Goal: Transaction & Acquisition: Purchase product/service

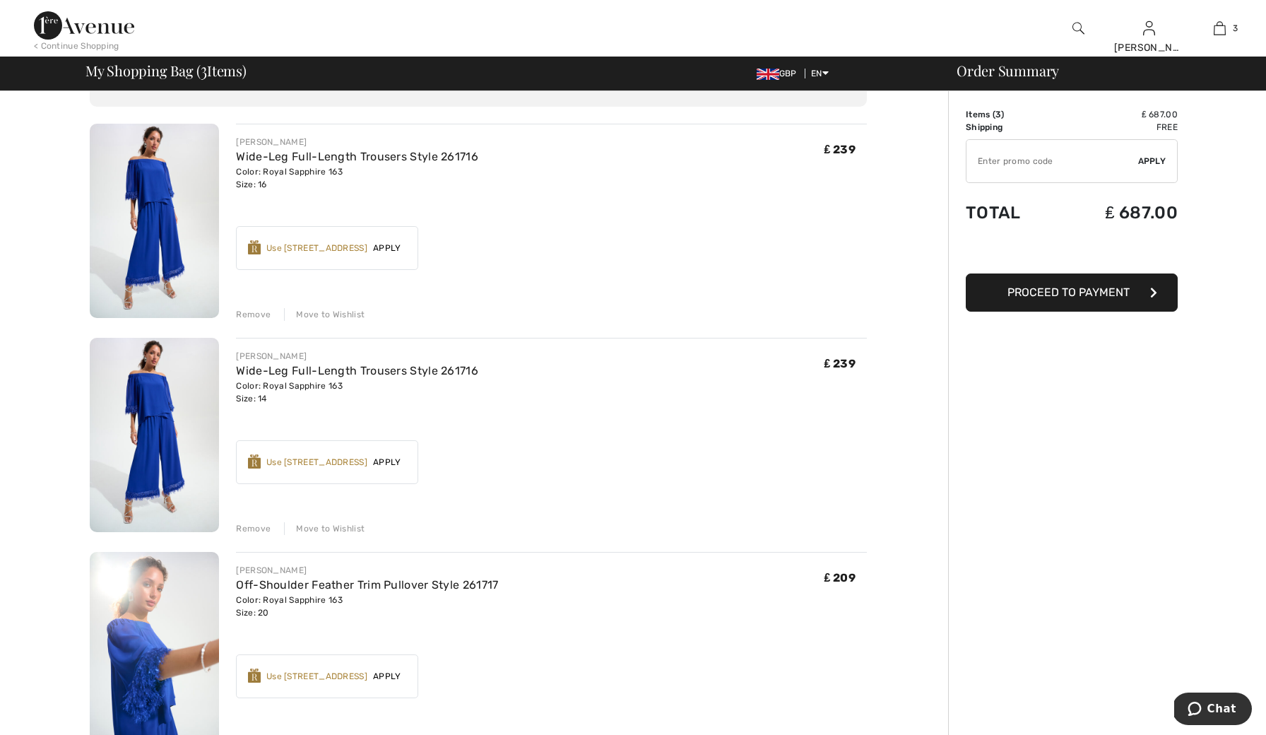
click at [266, 312] on div "Remove" at bounding box center [253, 314] width 35 height 13
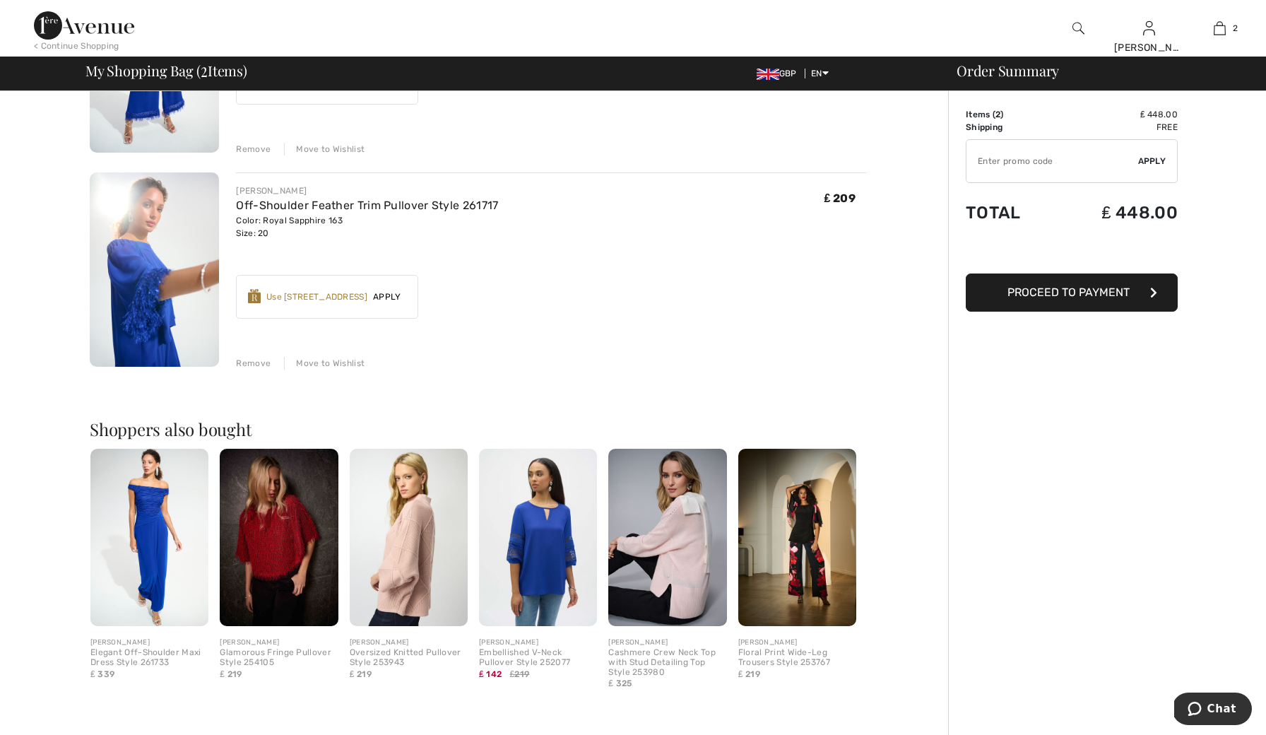
scroll to position [466, 0]
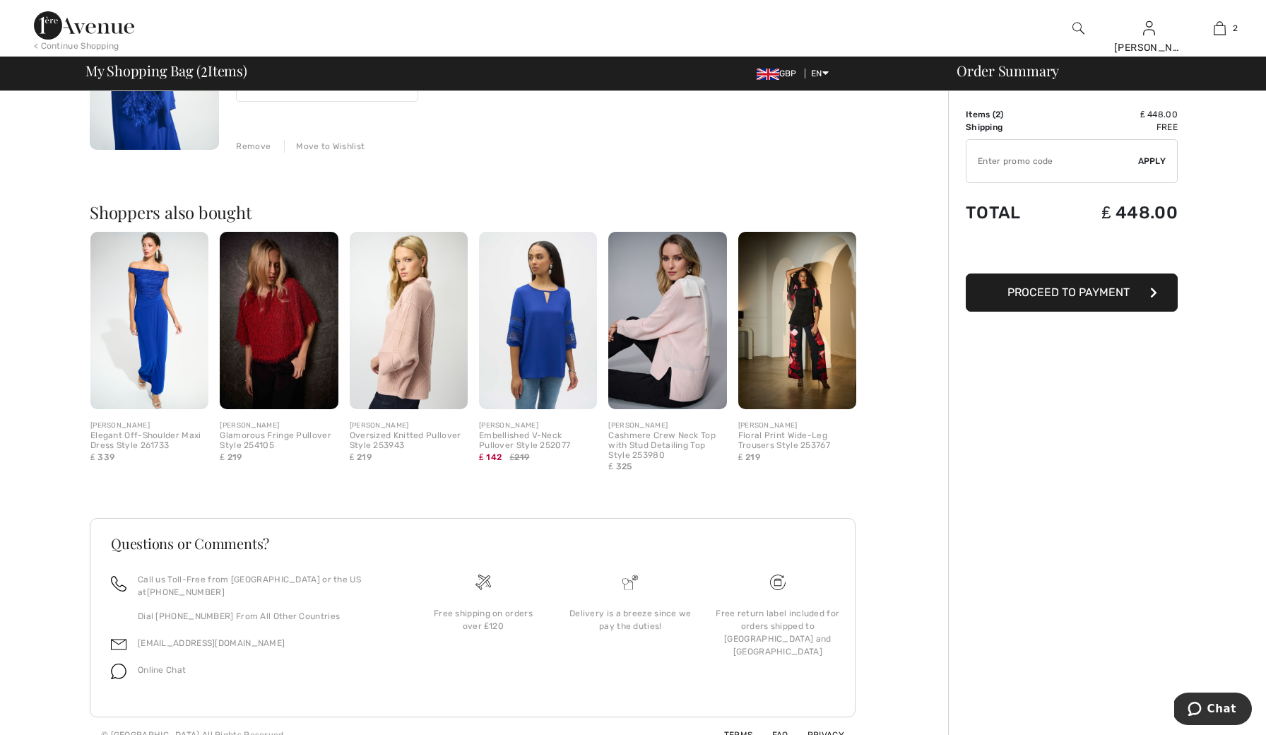
click at [822, 284] on img at bounding box center [797, 320] width 118 height 177
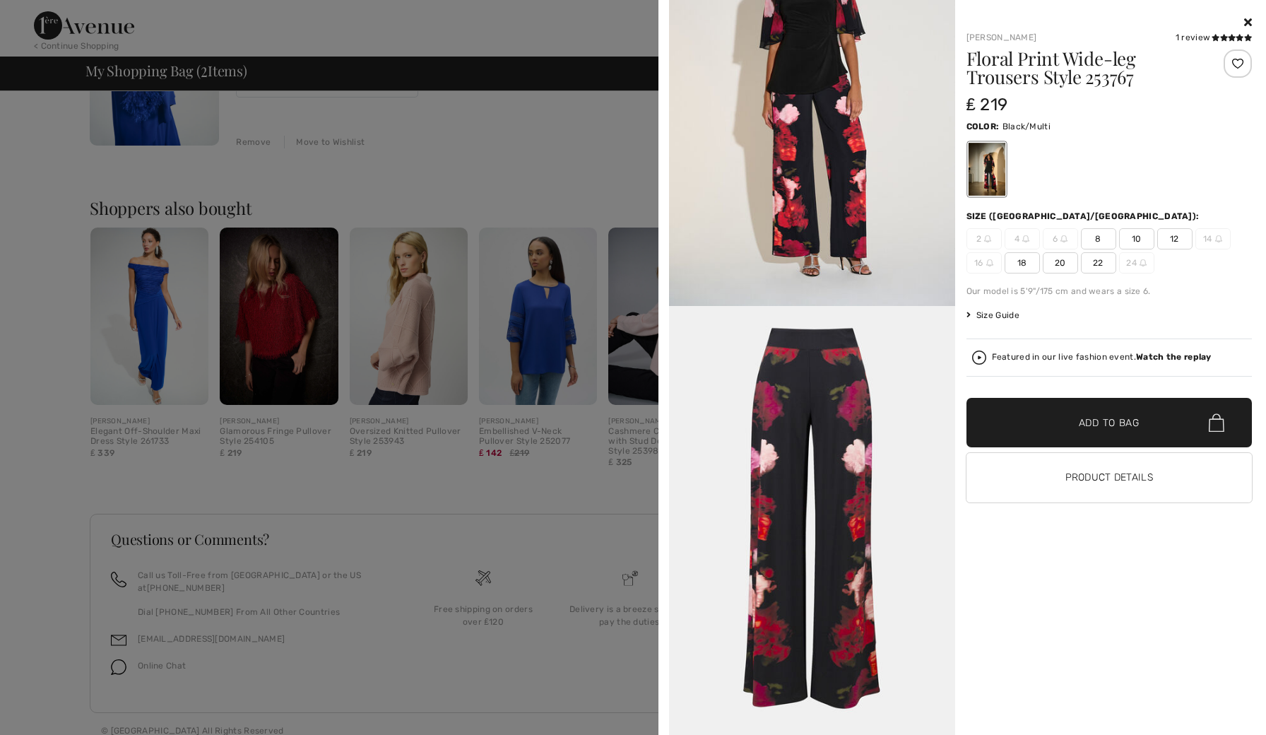
scroll to position [469, 0]
click at [1246, 24] on icon at bounding box center [1248, 21] width 8 height 11
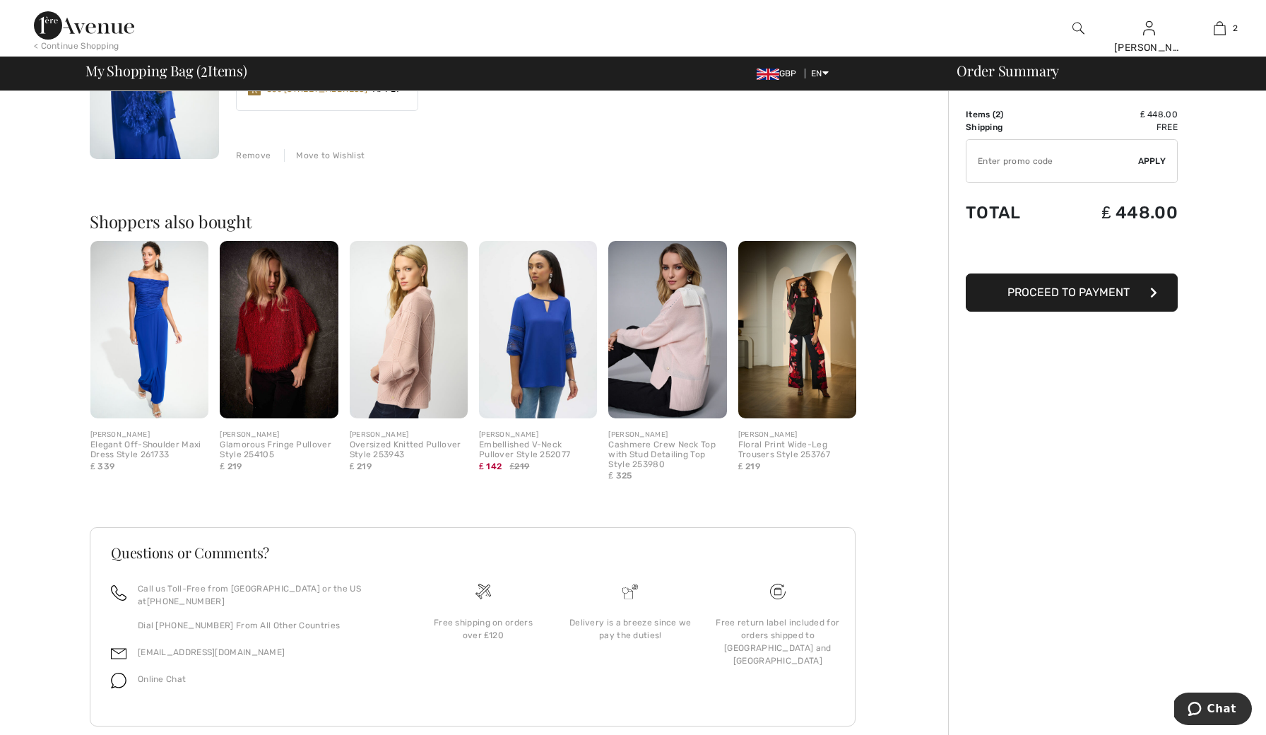
scroll to position [453, 0]
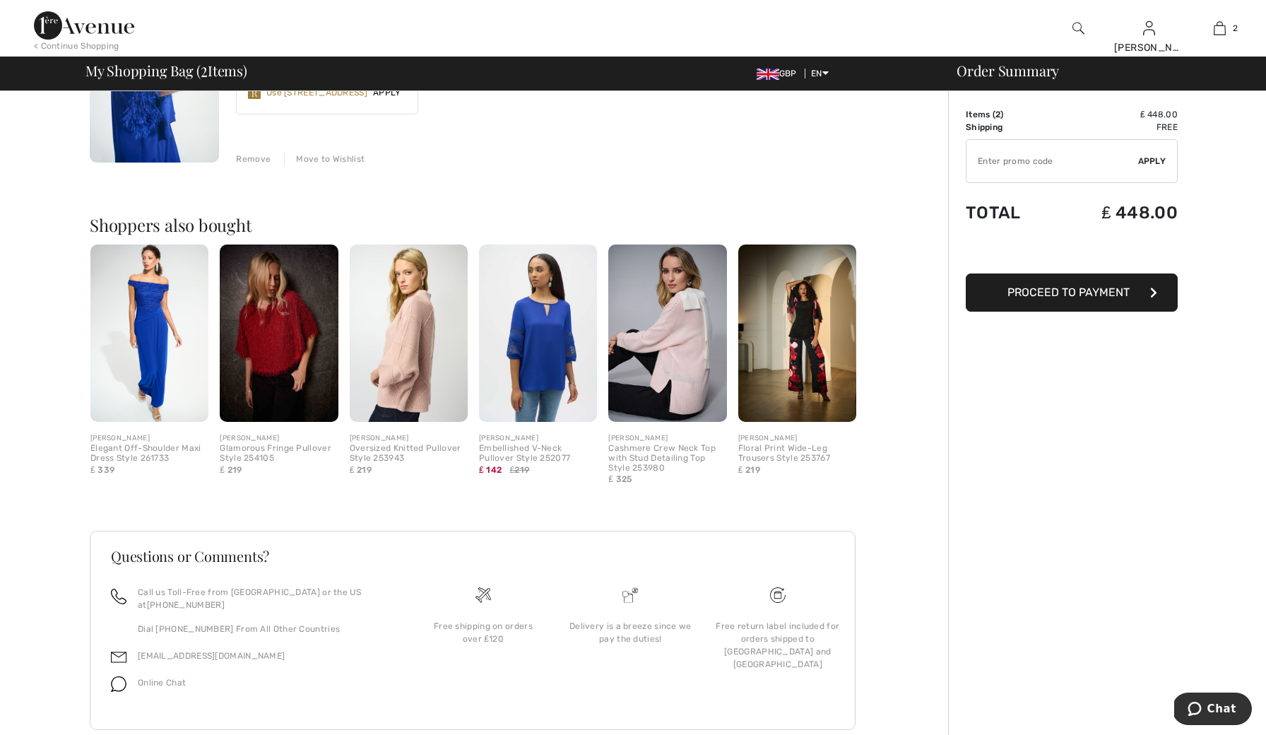
click at [95, 42] on div "< Continue Shopping" at bounding box center [76, 46] width 85 height 13
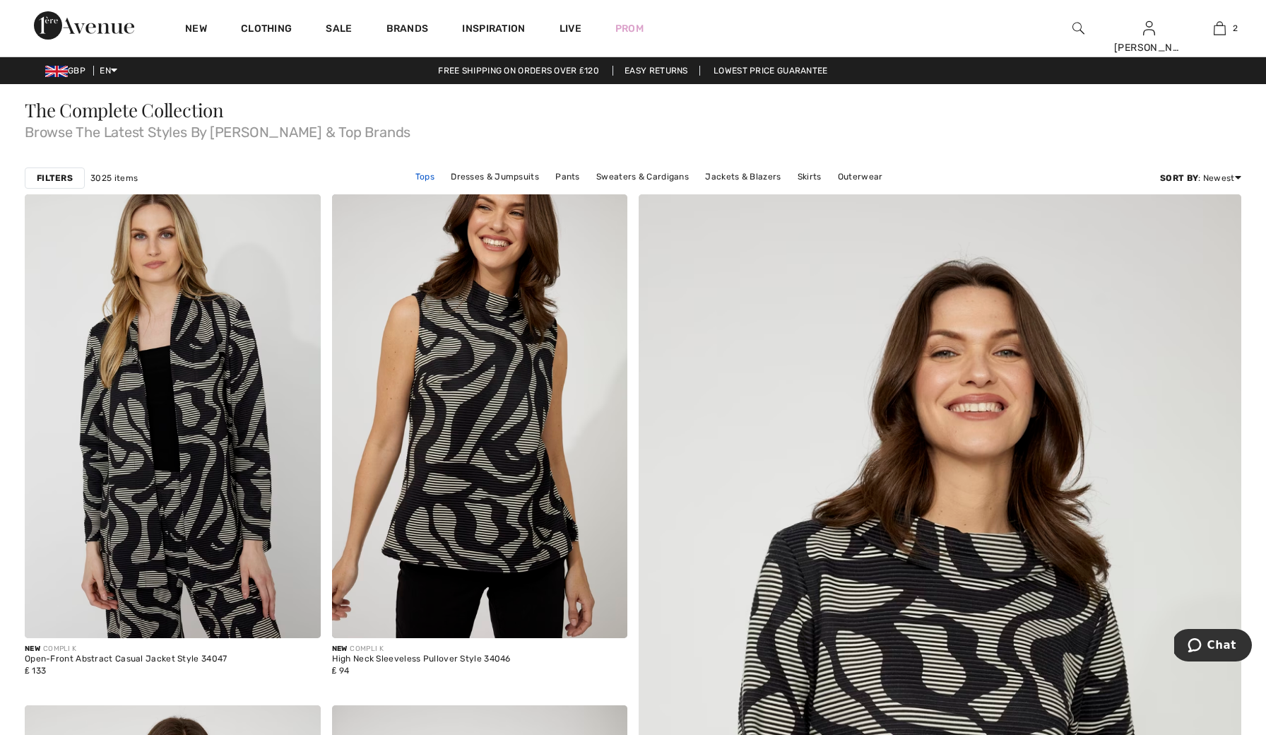
click at [435, 176] on link "Tops" at bounding box center [424, 176] width 33 height 18
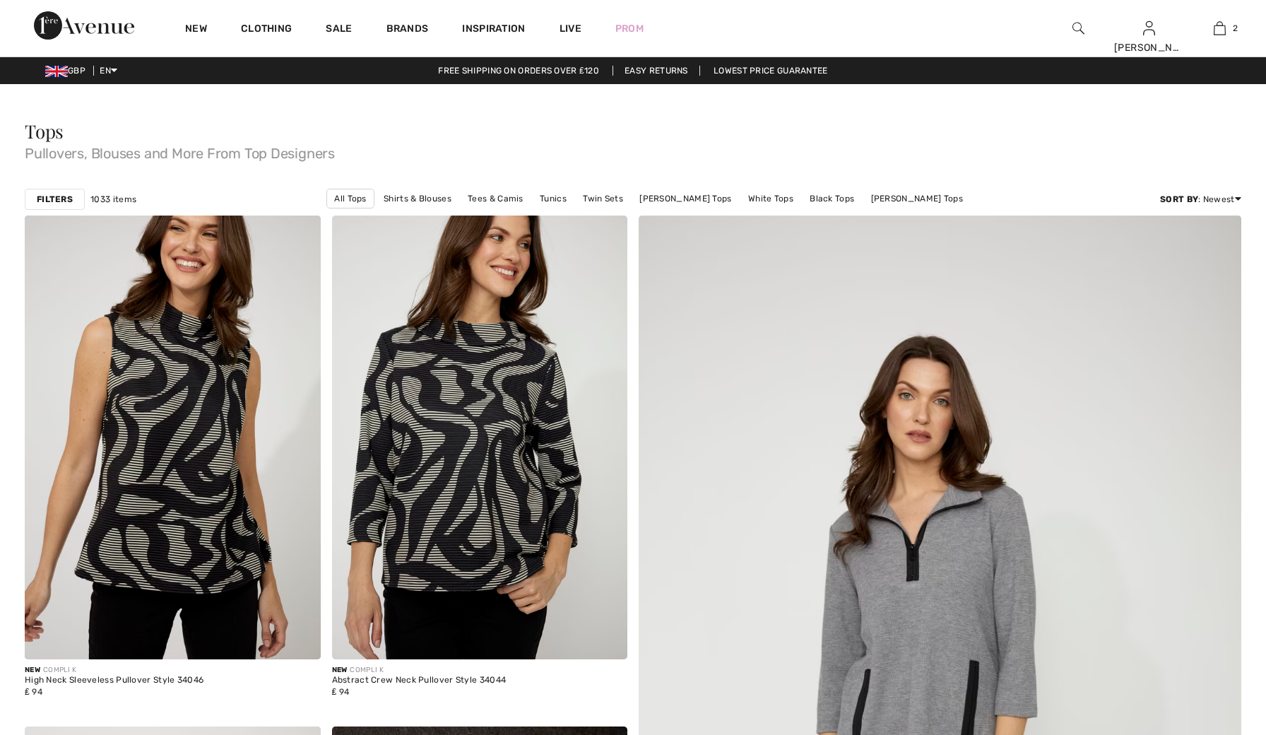
checkbox input "true"
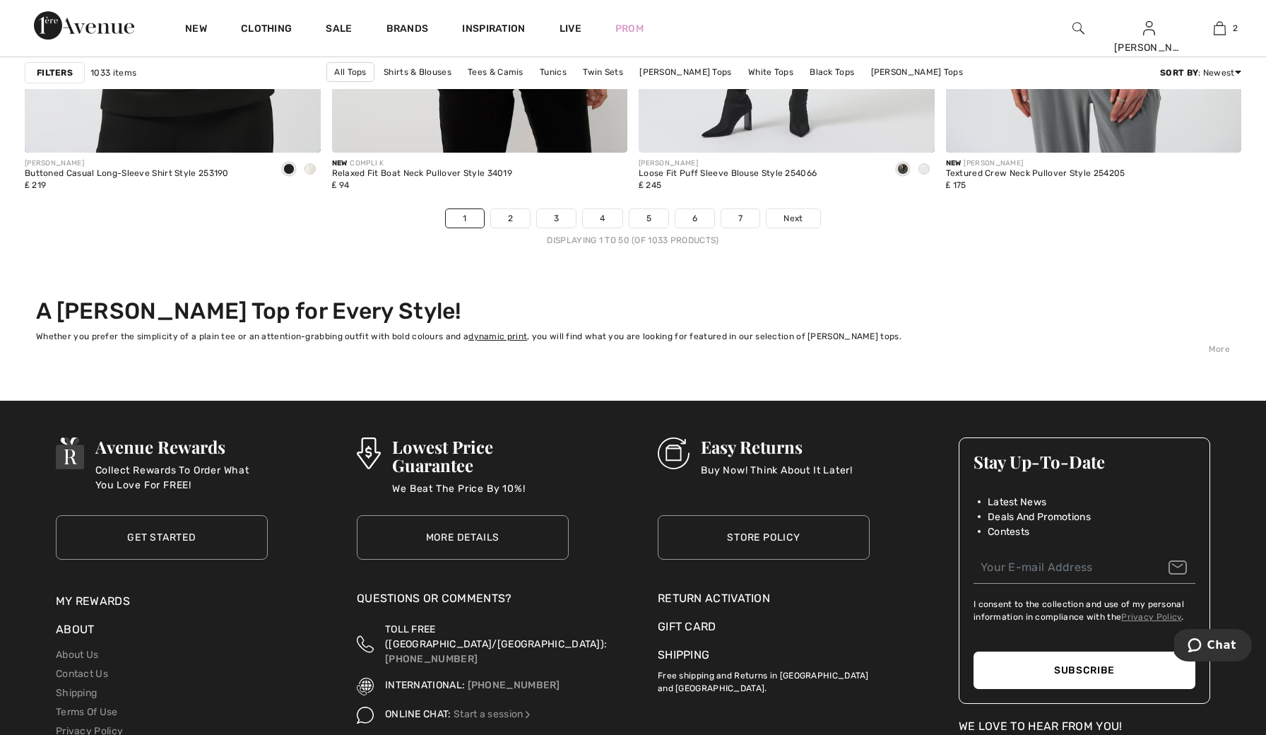
scroll to position [7714, 0]
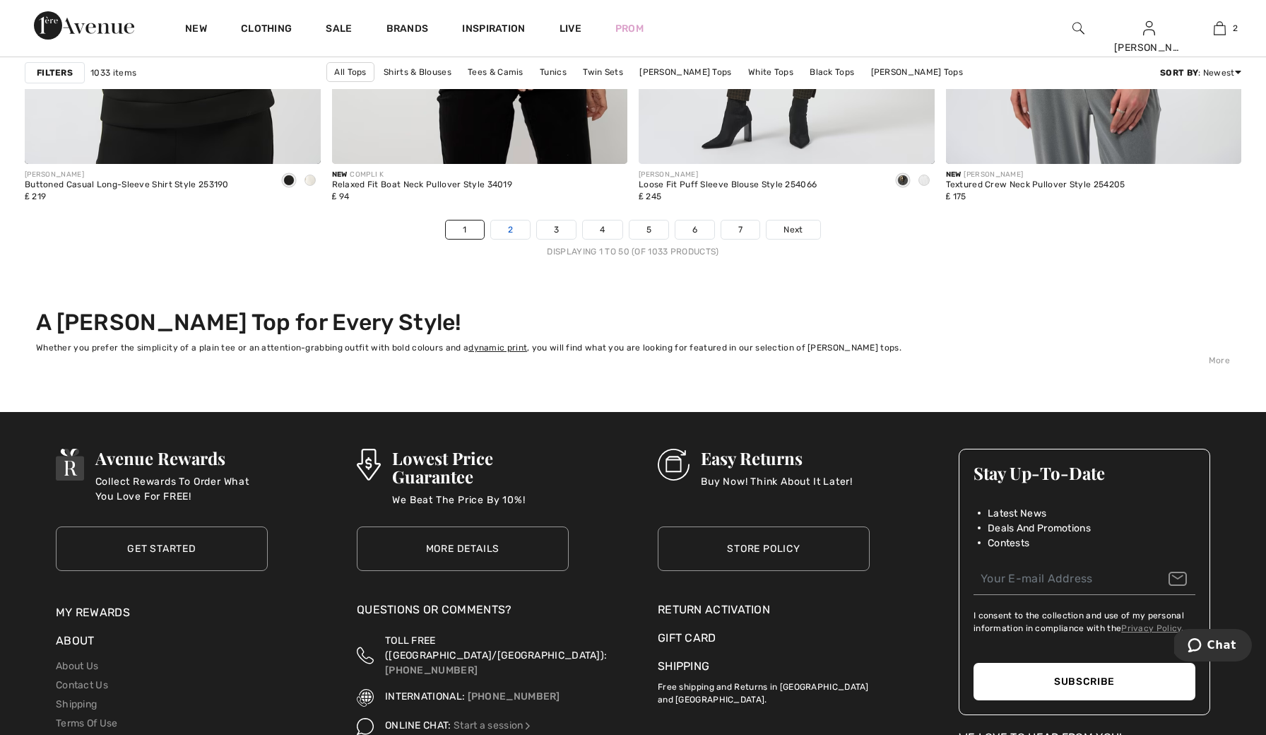
click at [526, 230] on link "2" at bounding box center [510, 229] width 39 height 18
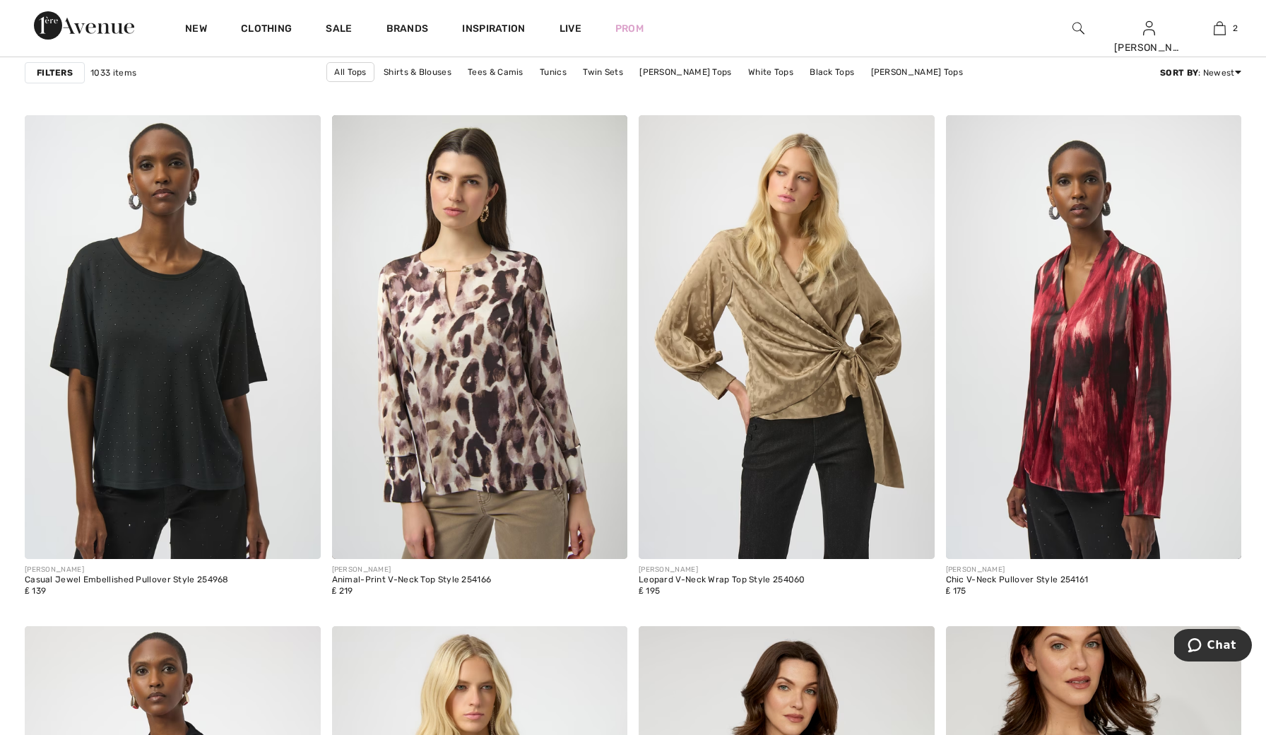
scroll to position [2335, 0]
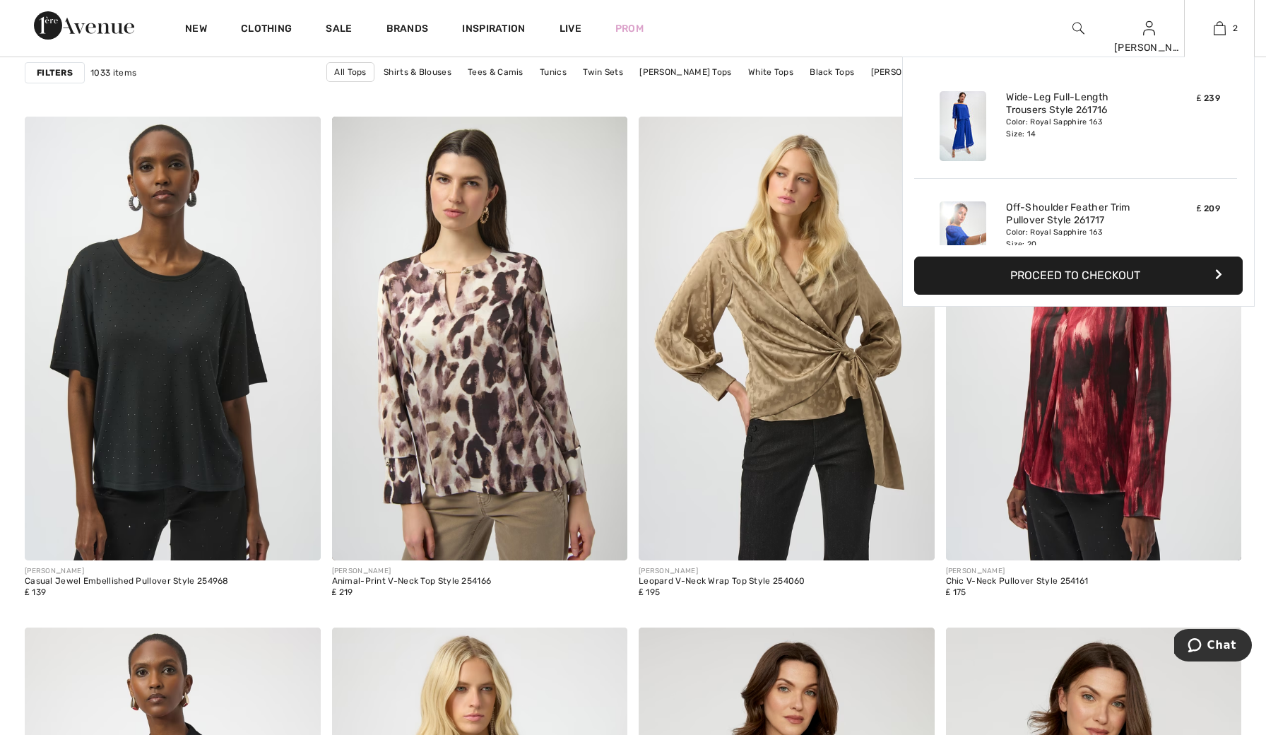
click at [1164, 270] on button "Proceed to Checkout" at bounding box center [1078, 275] width 329 height 38
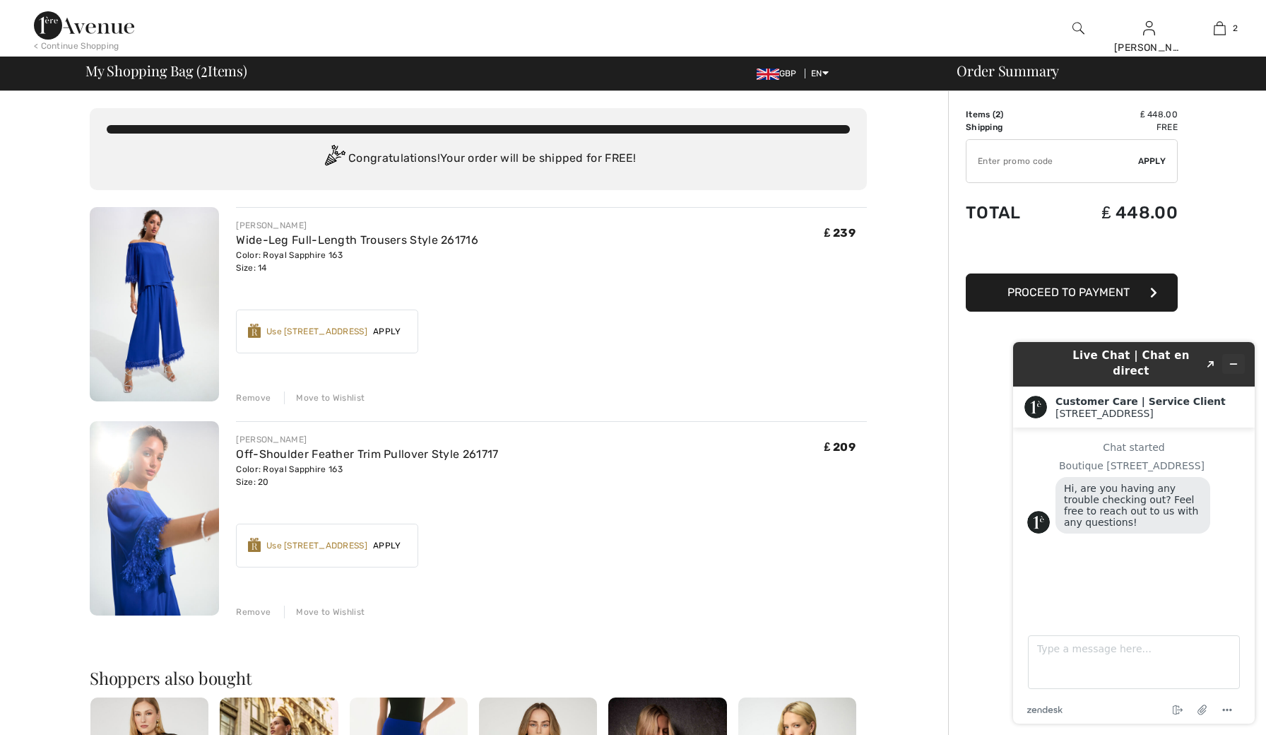
click at [1241, 357] on button "Minimize widget" at bounding box center [1233, 364] width 23 height 20
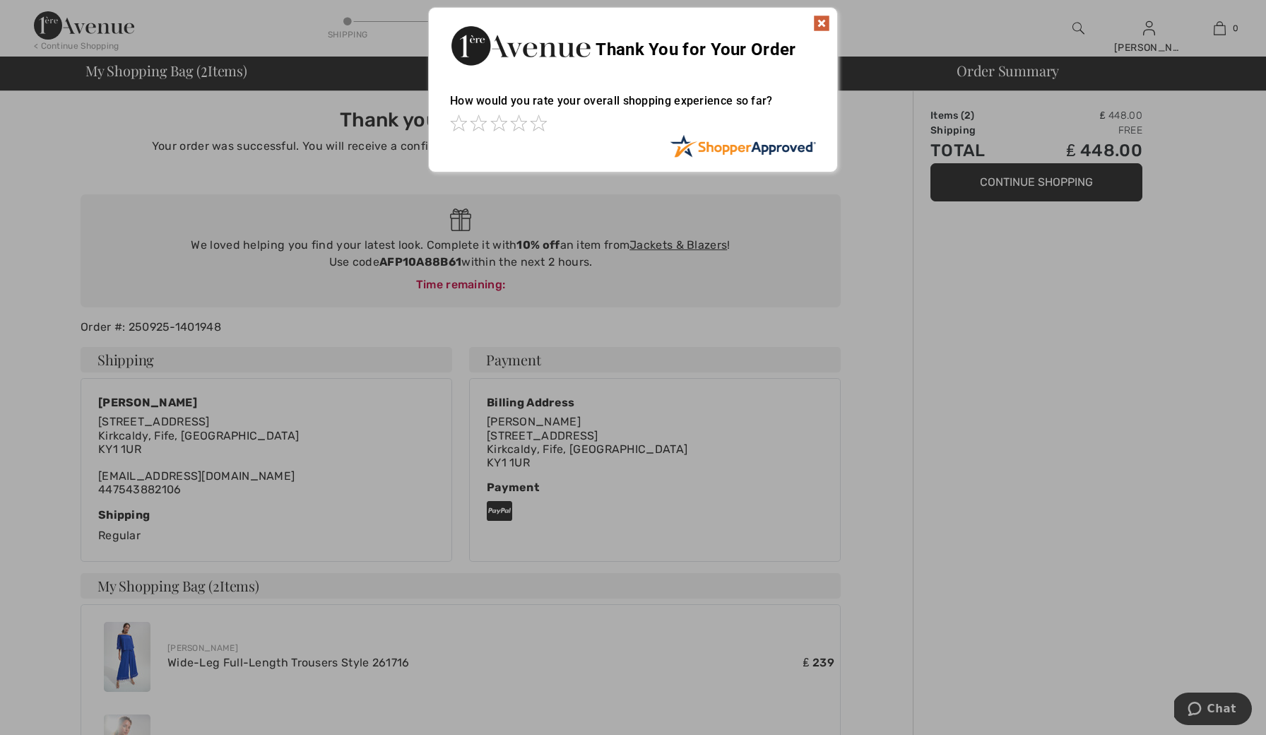
click at [830, 30] on div "Thank You for Your Order" at bounding box center [633, 44] width 408 height 72
click at [825, 17] on img at bounding box center [821, 23] width 17 height 17
